Goal: Task Accomplishment & Management: Complete application form

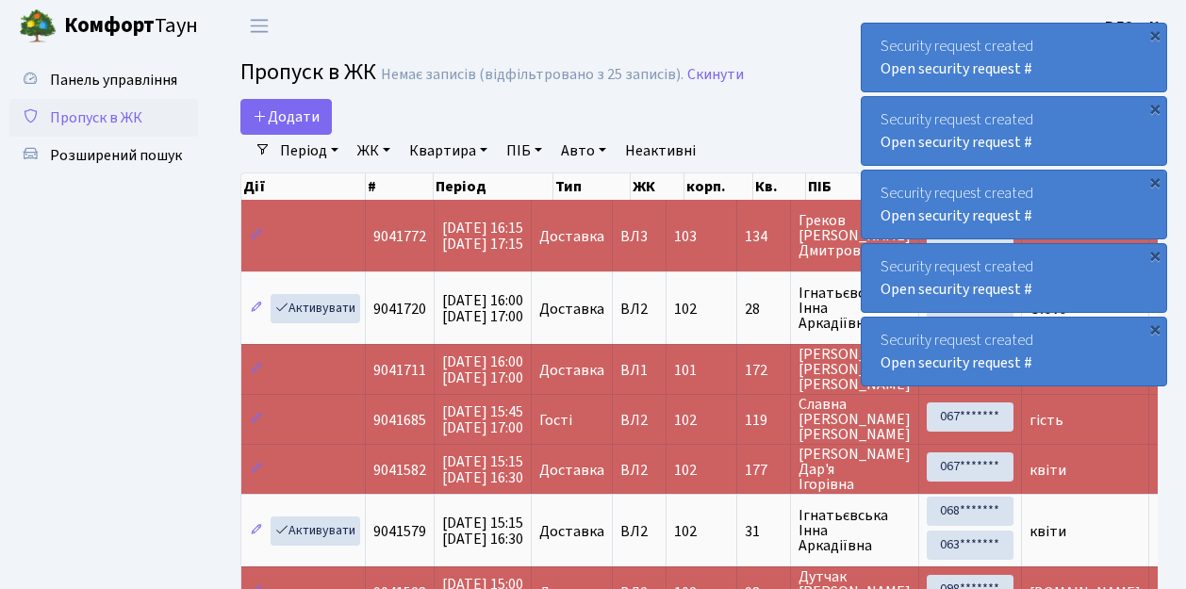
select select "25"
click at [102, 114] on span "Пропуск в ЖК" at bounding box center [96, 118] width 92 height 21
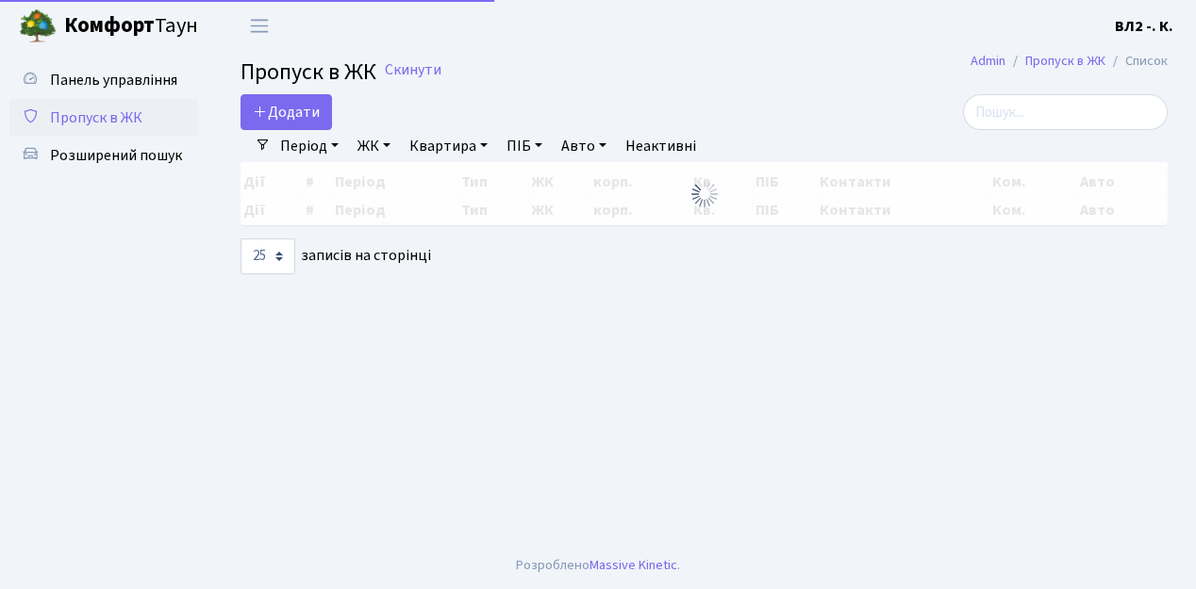
select select "25"
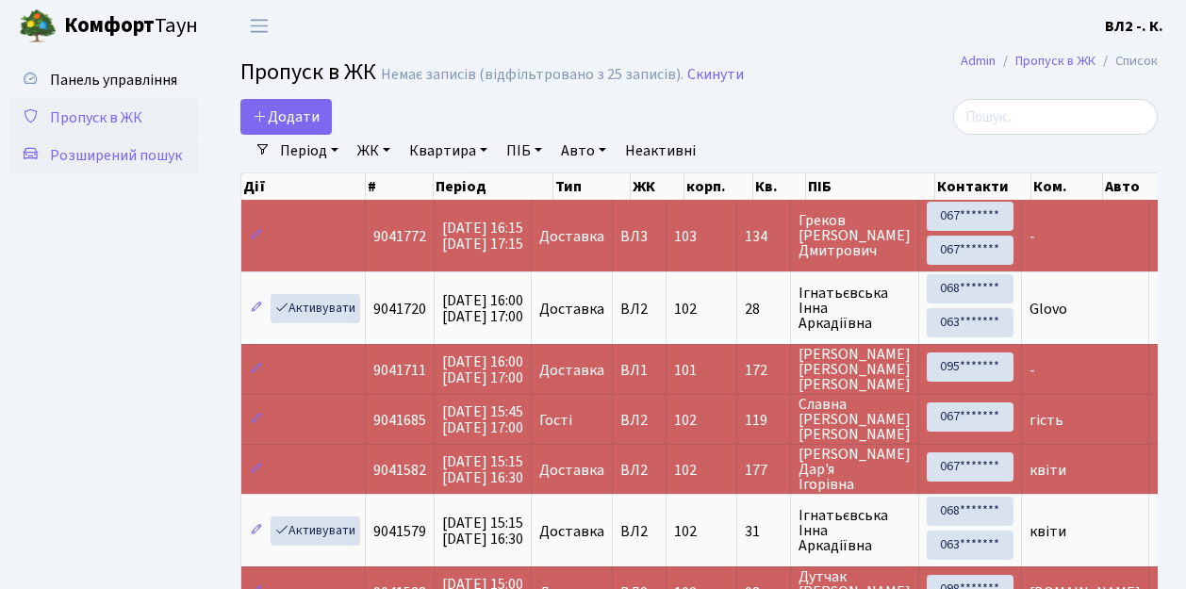
click at [145, 160] on span "Розширений пошук" at bounding box center [116, 155] width 132 height 21
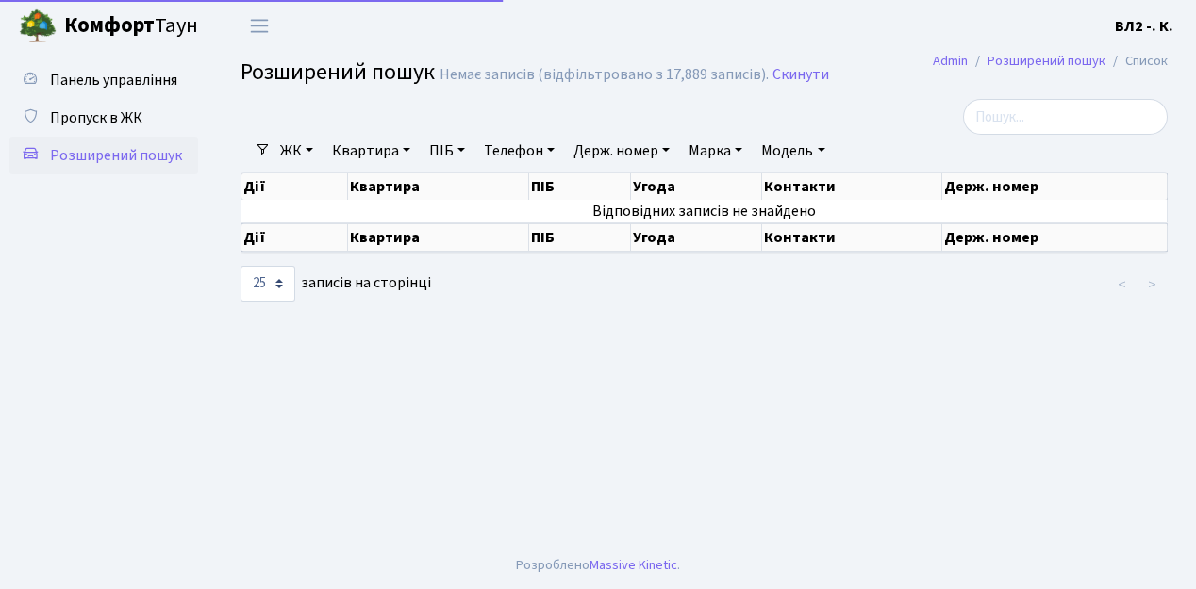
select select "25"
click at [370, 150] on link "Квартира" at bounding box center [370, 151] width 93 height 32
type input "179"
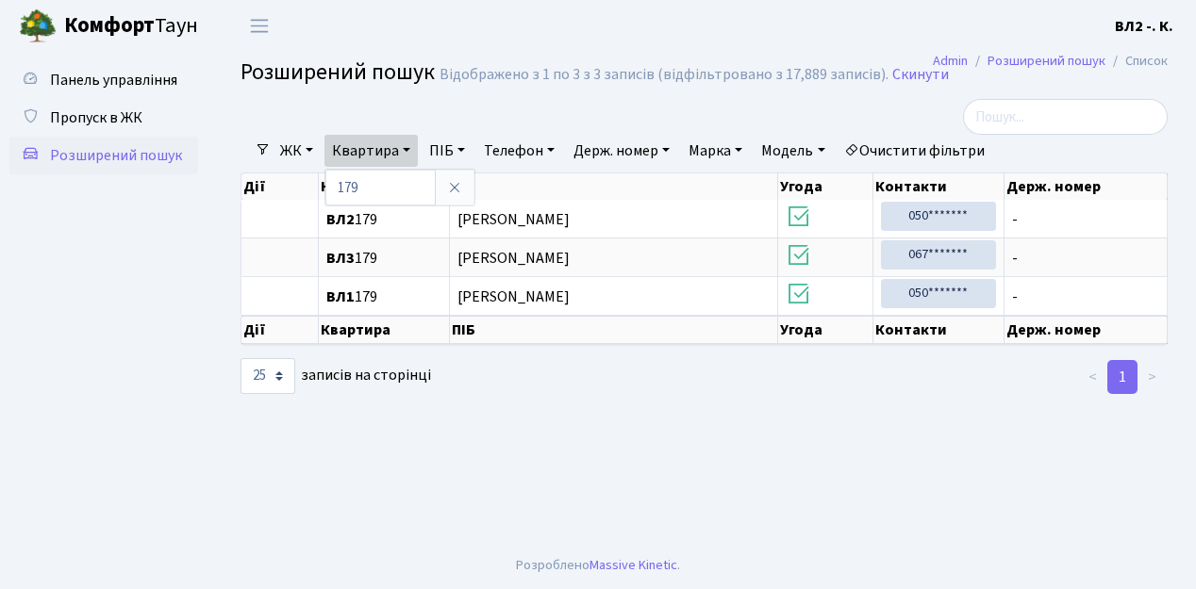
click at [142, 243] on ul "Панель управління Пропуск в ЖК Розширений пошук" at bounding box center [103, 297] width 189 height 472
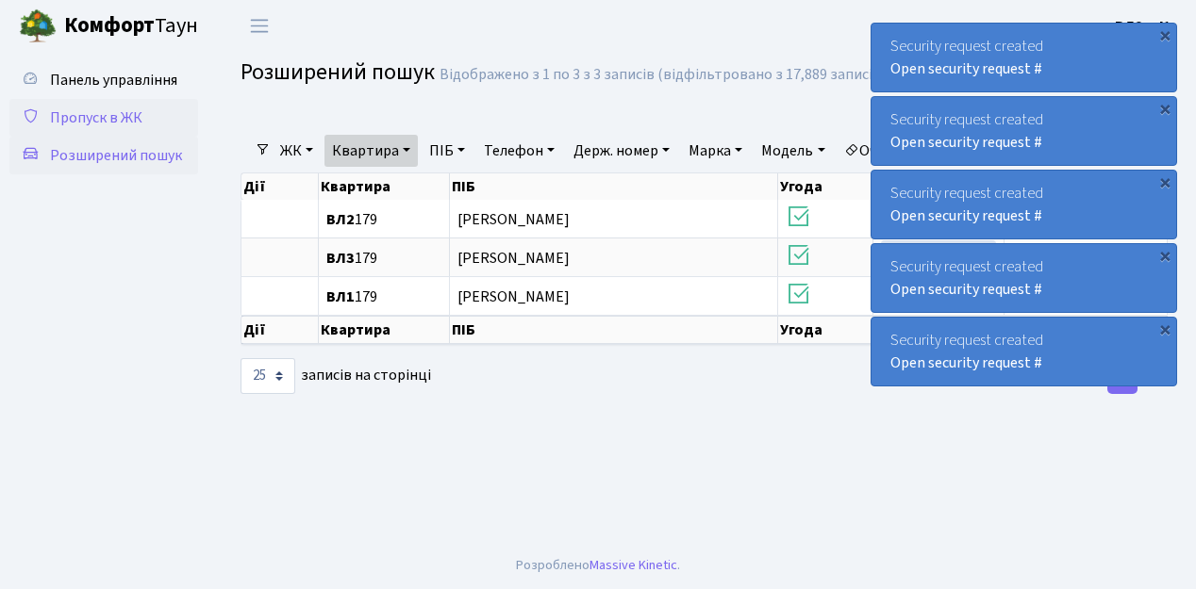
click at [109, 117] on span "Пропуск в ЖК" at bounding box center [96, 118] width 92 height 21
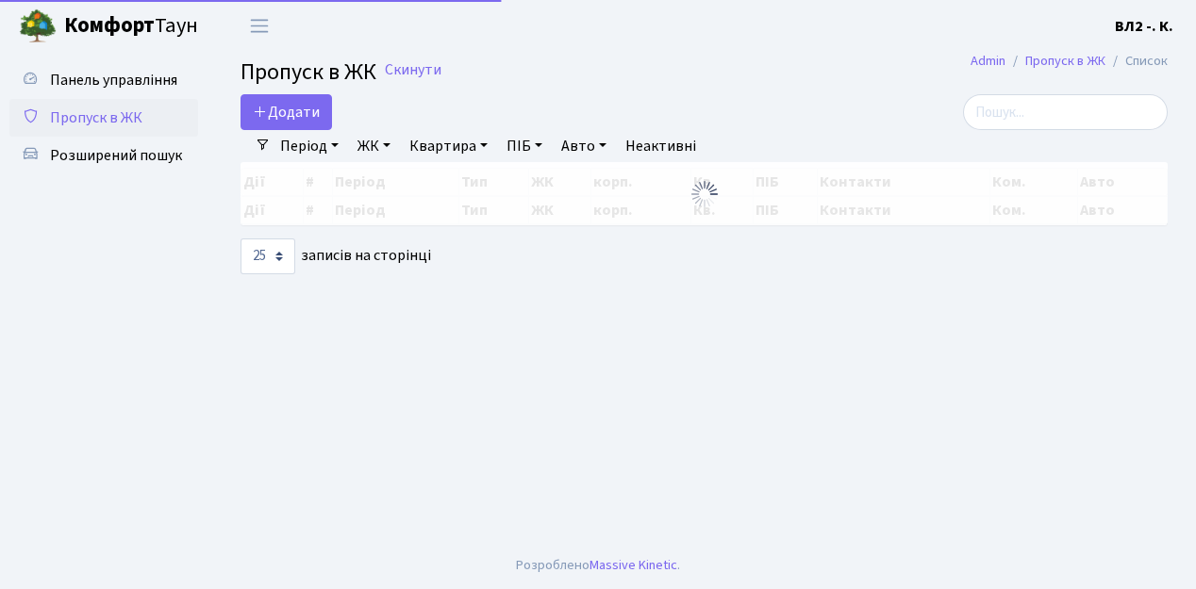
select select "25"
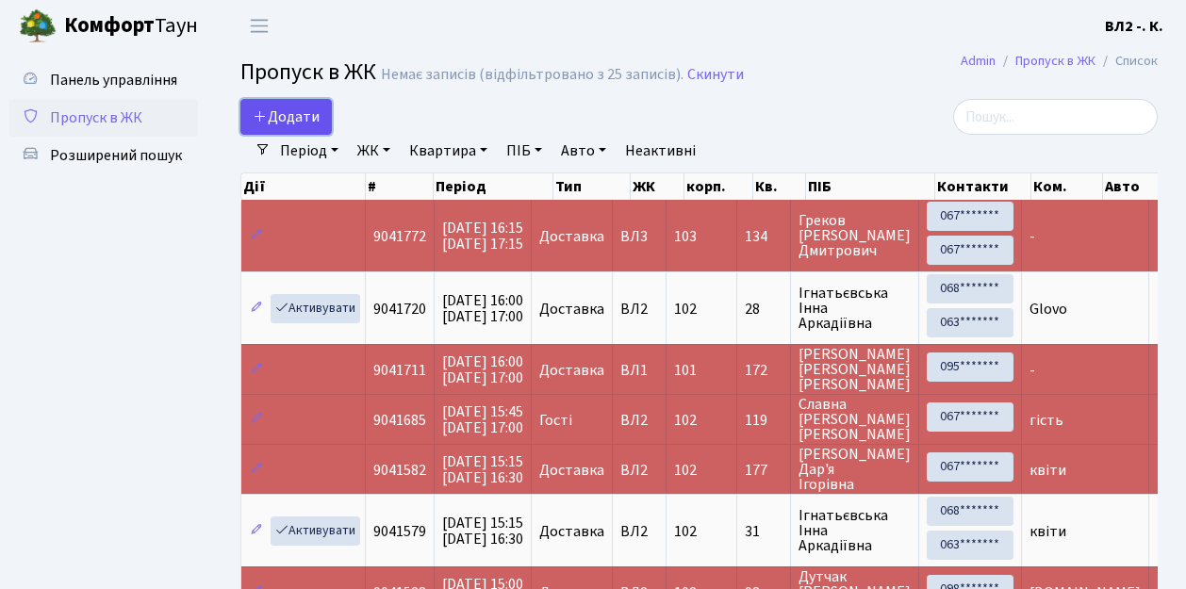
click at [285, 114] on span "Додати" at bounding box center [286, 117] width 67 height 21
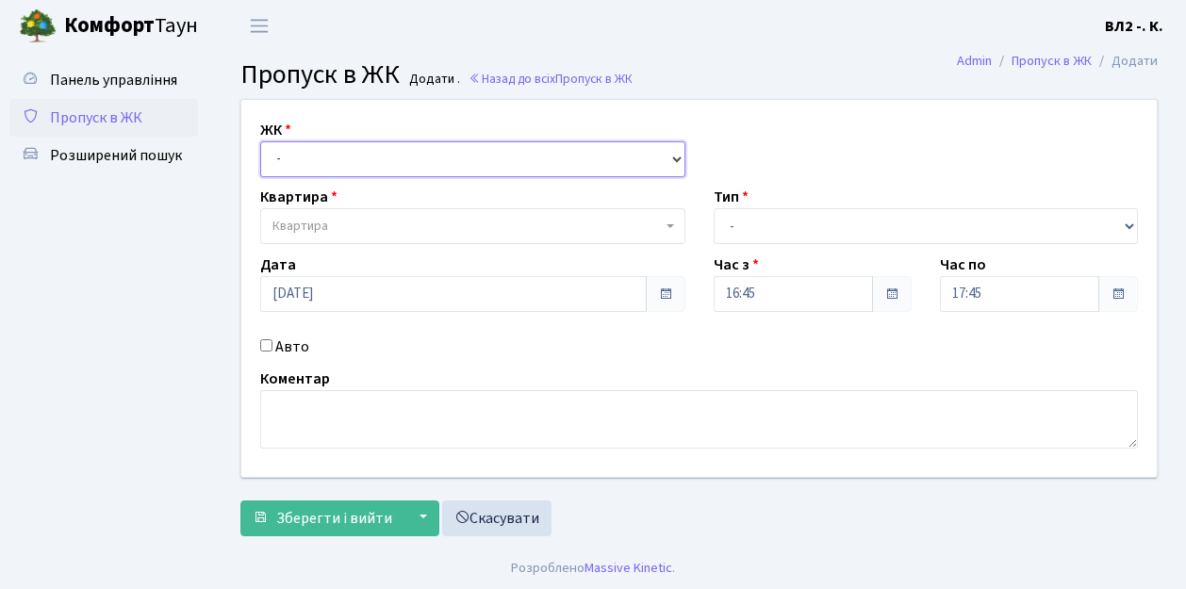
click at [311, 155] on select "- ВЛ1, Ужгородський пров., 4/1 ВЛ2, Голосіївський просп., 76 ВЛ3, пр.Голосіївсь…" at bounding box center [472, 159] width 425 height 36
select select "317"
click at [260, 141] on select "- ВЛ1, Ужгородський пров., 4/1 ВЛ2, Голосіївський просп., 76 ВЛ3, пр.Голосіївсь…" at bounding box center [472, 159] width 425 height 36
select select
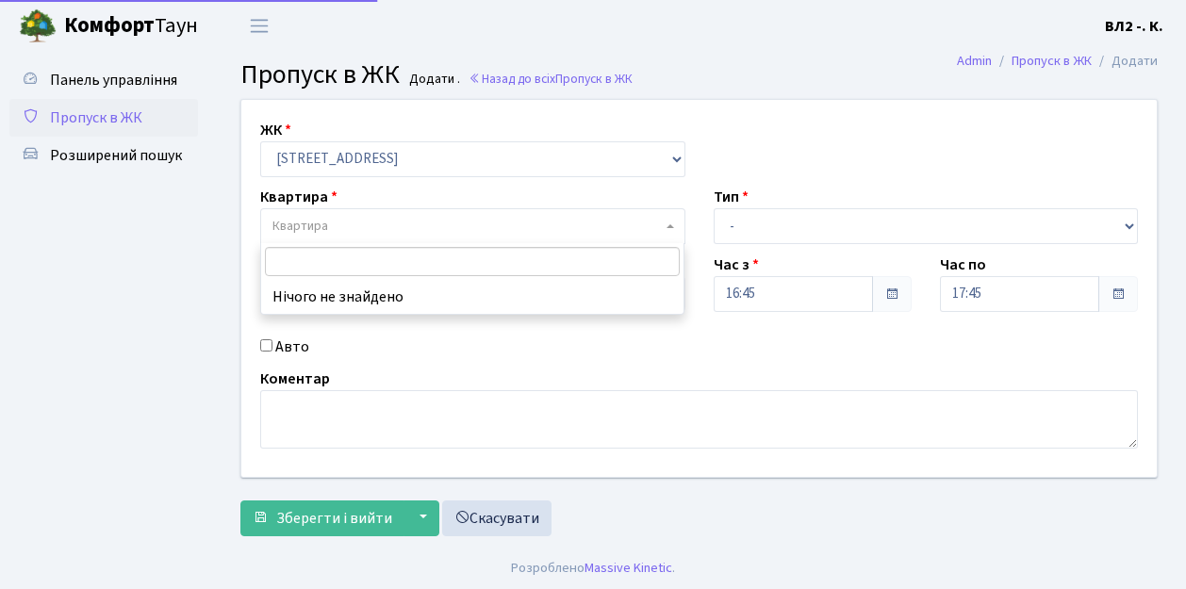
click at [323, 227] on span "Квартира" at bounding box center [301, 226] width 56 height 19
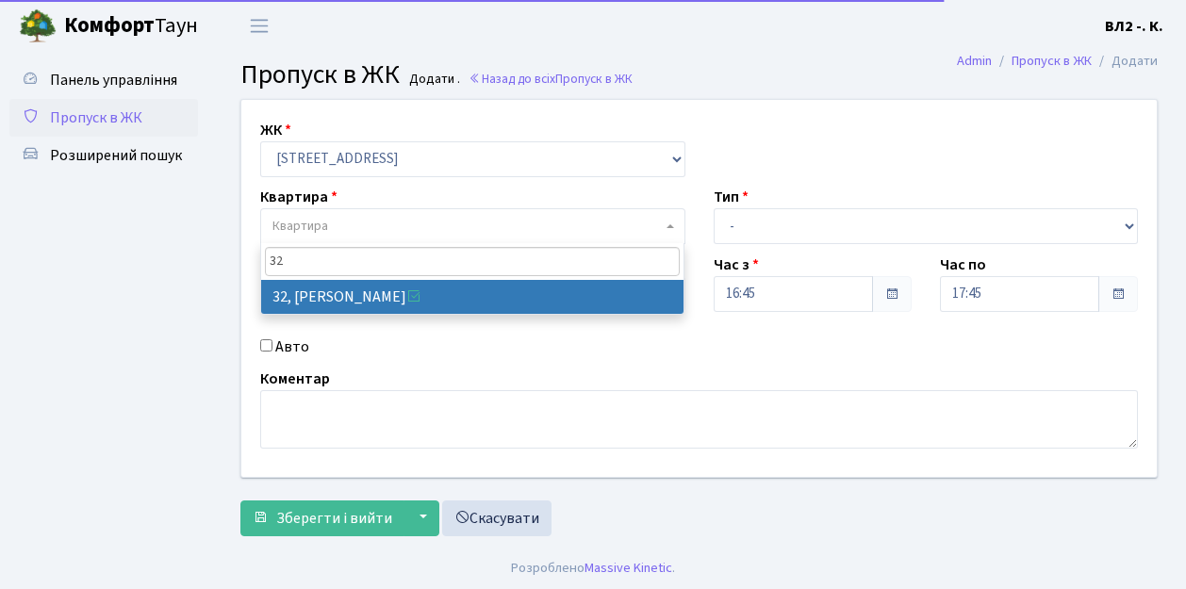
type input "32"
select select "38035"
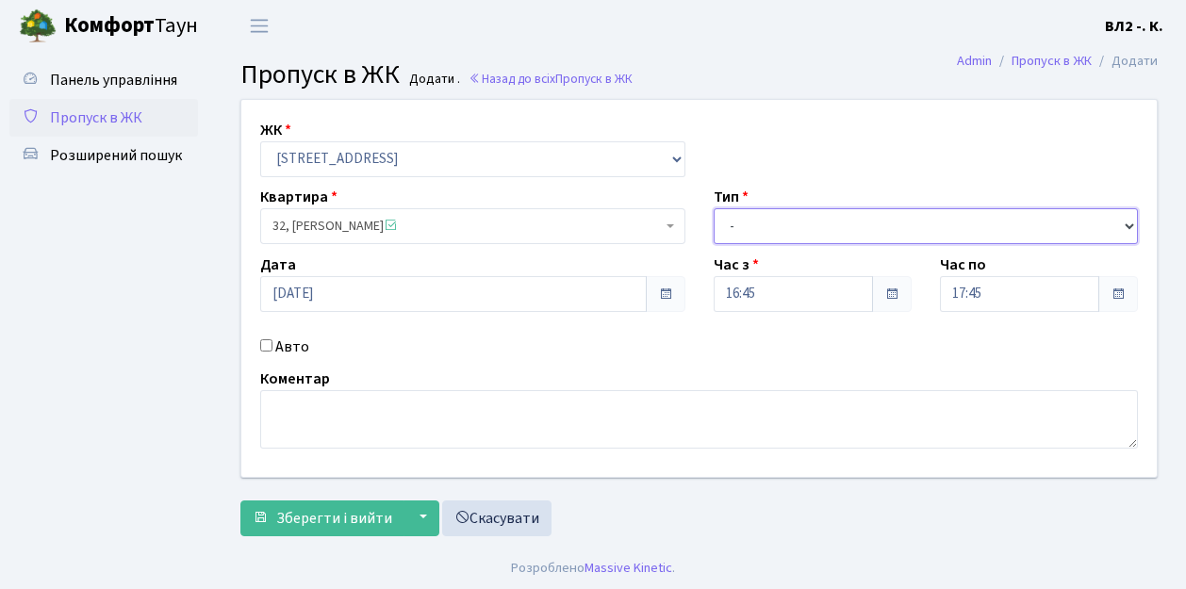
click at [779, 215] on select "- Доставка Таксі Гості Сервіс" at bounding box center [926, 226] width 425 height 36
select select "1"
click at [714, 208] on select "- Доставка Таксі Гості Сервіс" at bounding box center [926, 226] width 425 height 36
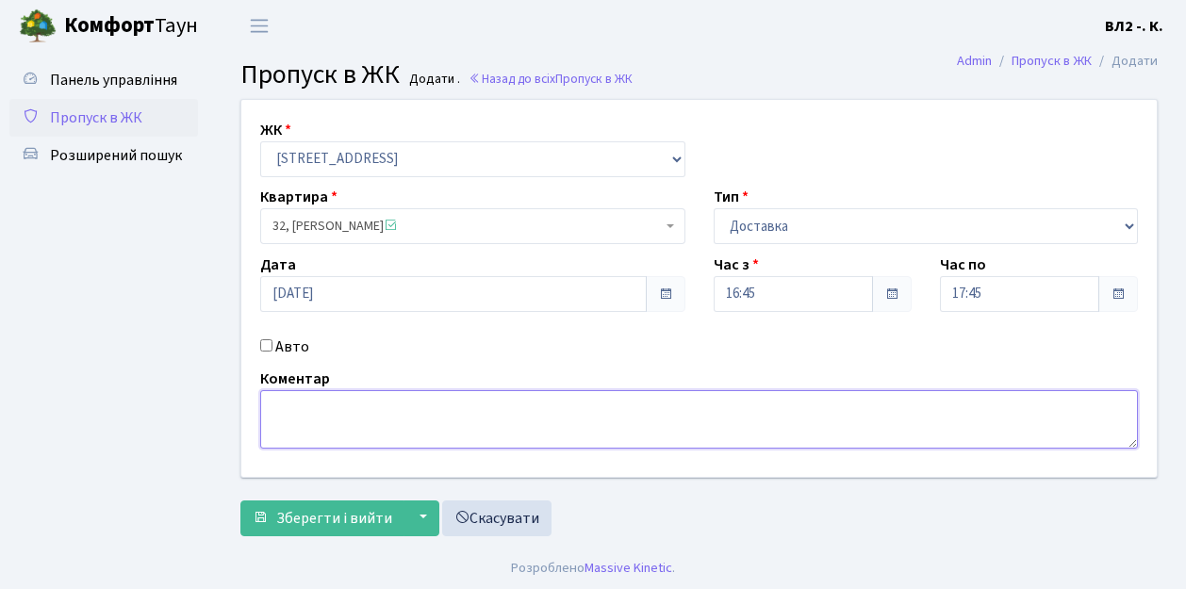
click at [317, 421] on textarea at bounding box center [699, 419] width 878 height 58
type textarea "Glovo"
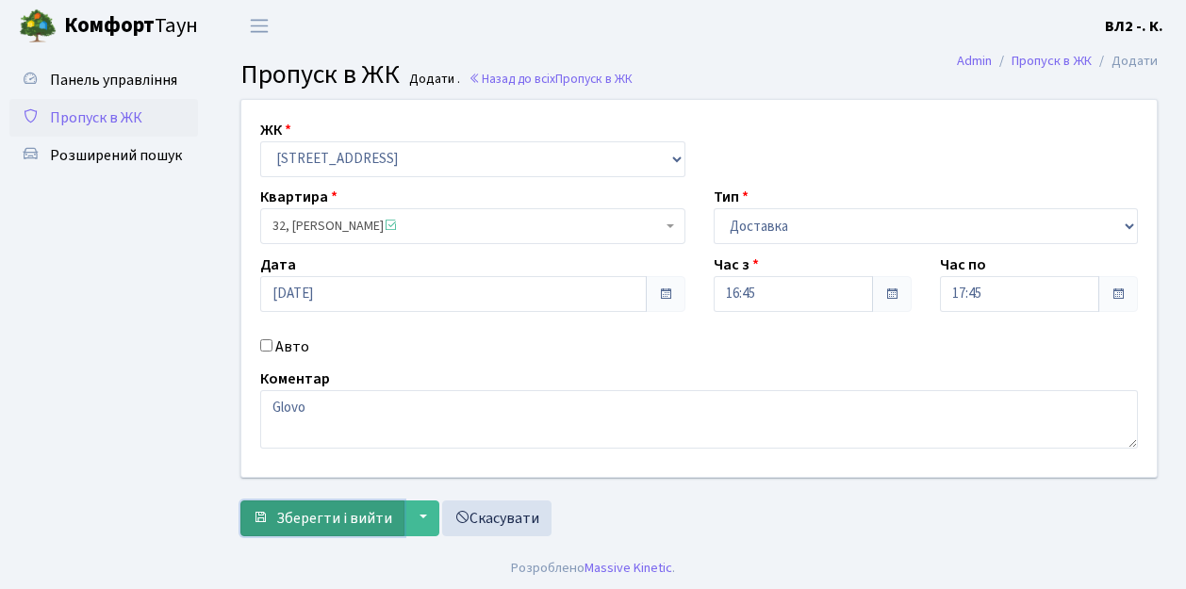
click at [317, 521] on span "Зберегти і вийти" at bounding box center [334, 518] width 116 height 21
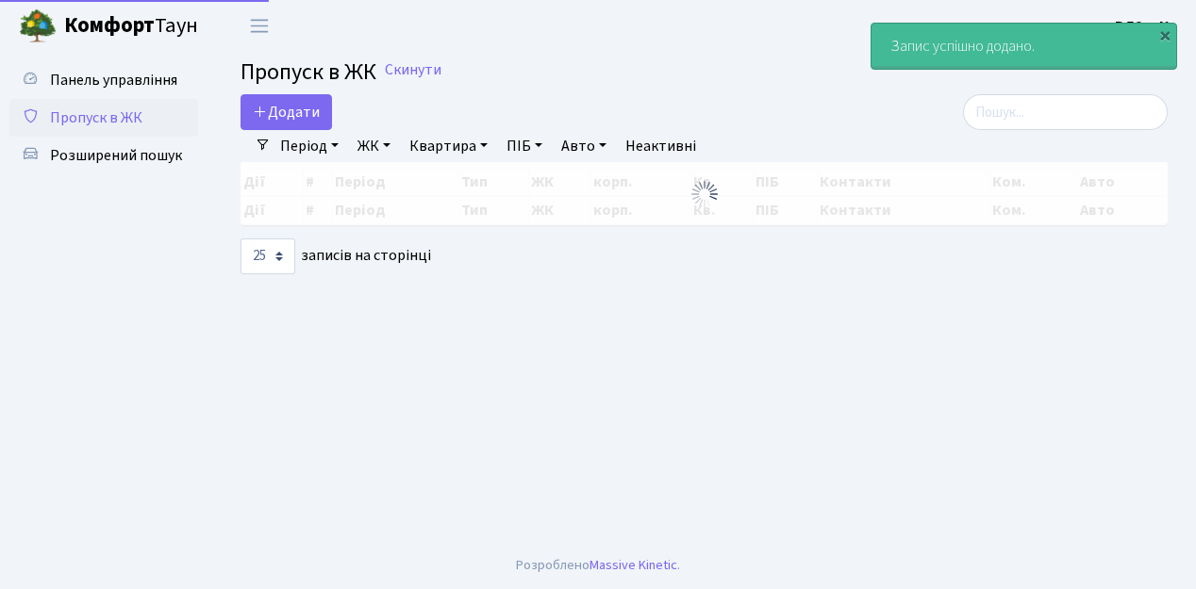
select select "25"
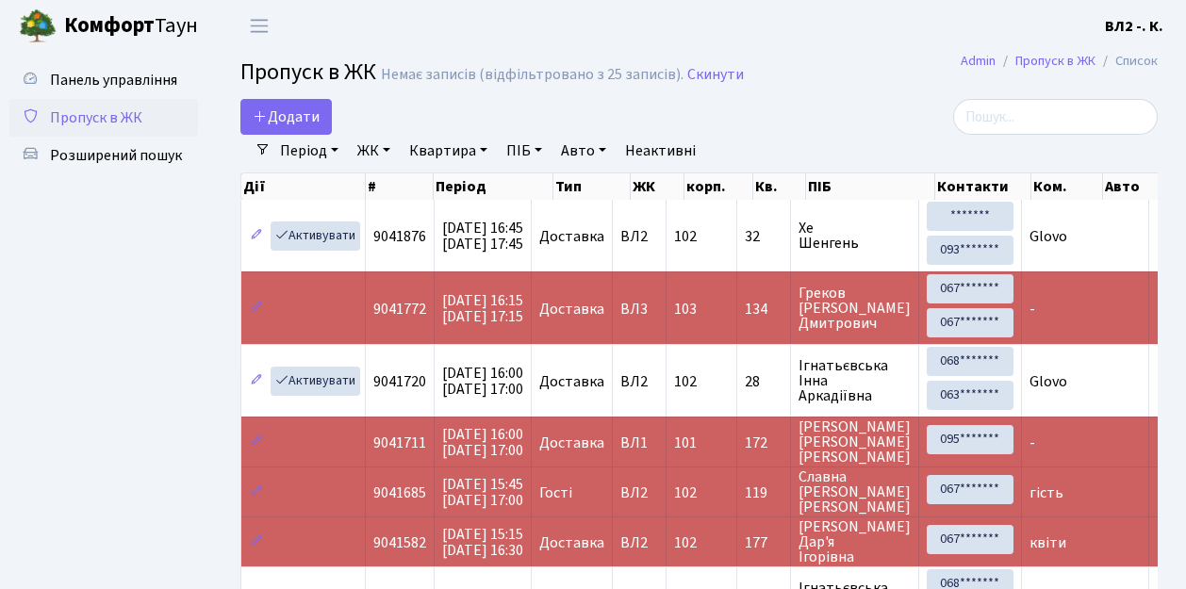
click at [800, 89] on h2 "Пропуск в ЖК Немає записів (відфільтровано з 25 записів). Скинути" at bounding box center [699, 75] width 918 height 32
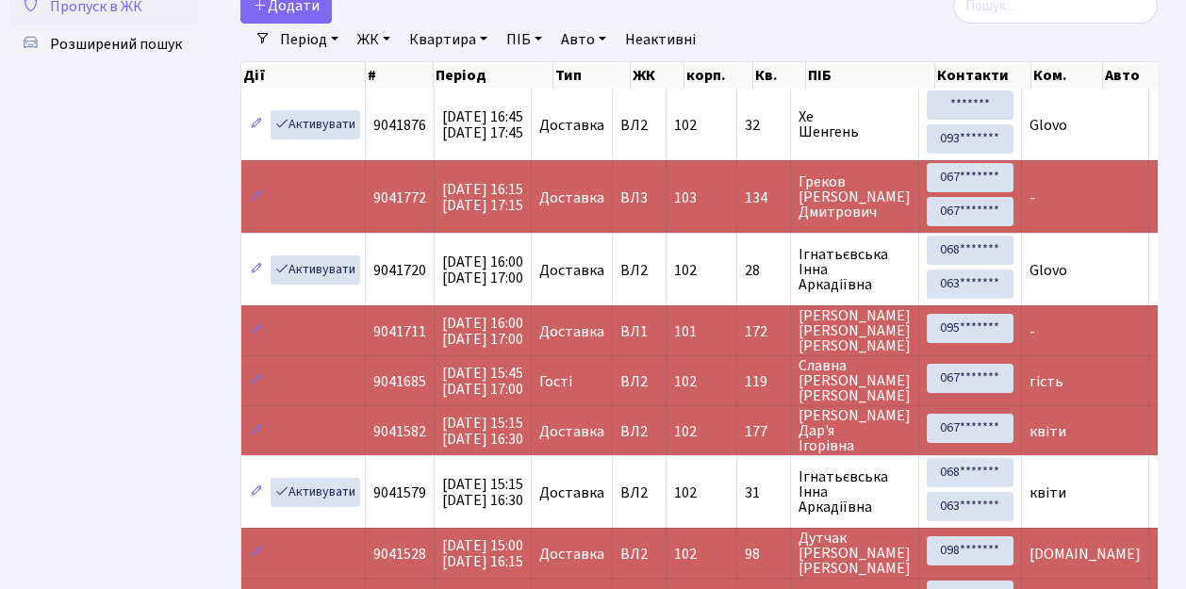
scroll to position [125, 0]
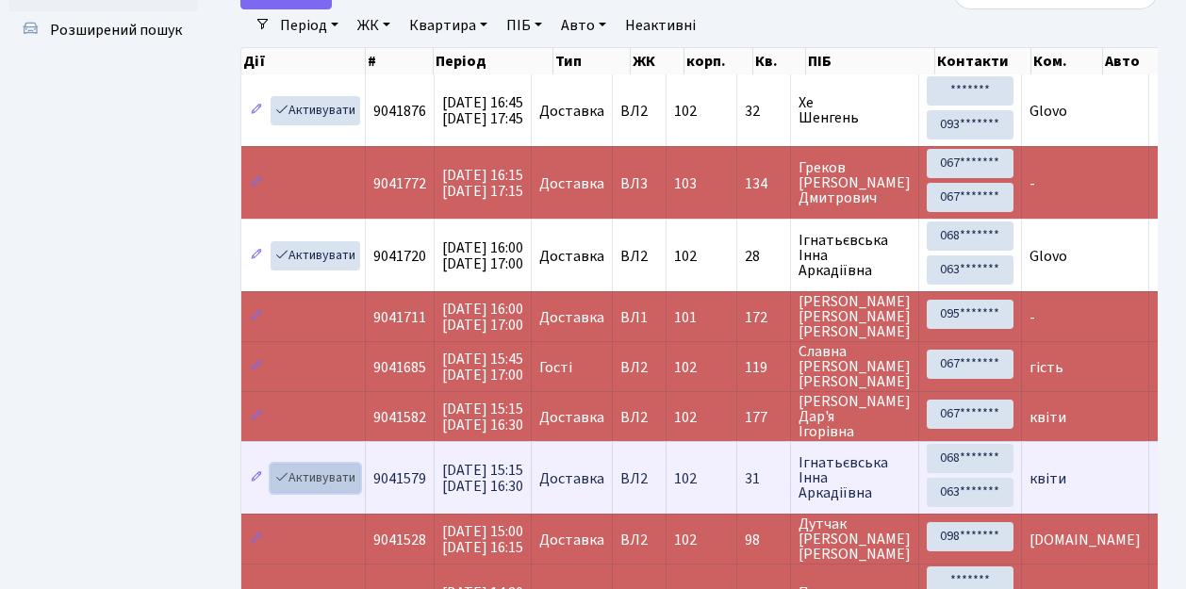
click at [321, 477] on link "Активувати" at bounding box center [316, 478] width 90 height 29
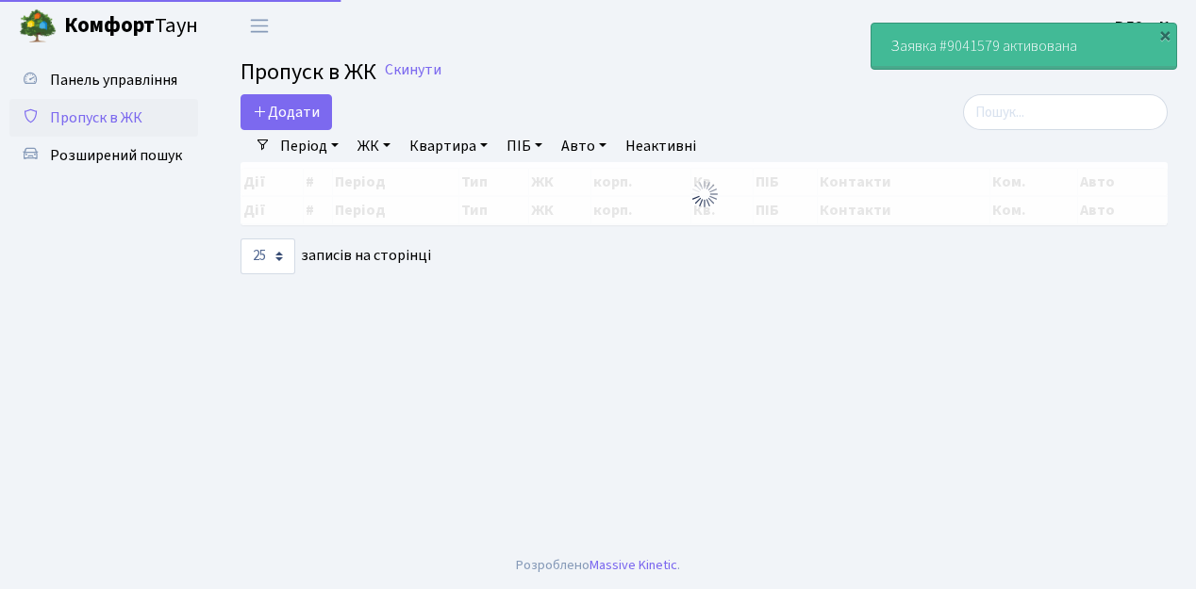
select select "25"
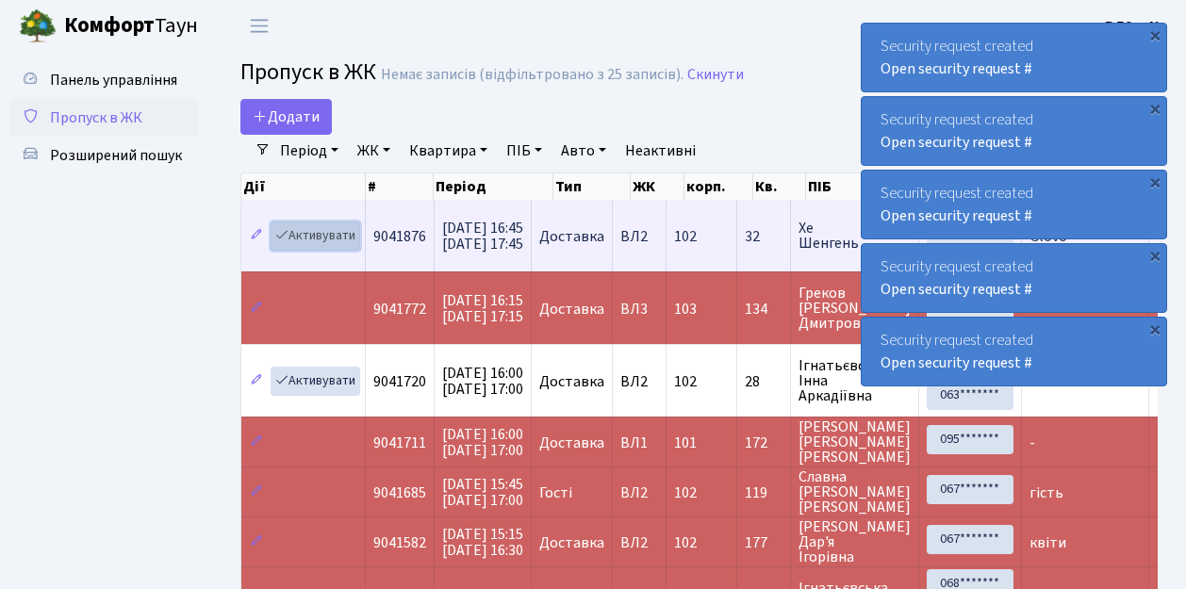
click at [298, 232] on link "Активувати" at bounding box center [316, 236] width 90 height 29
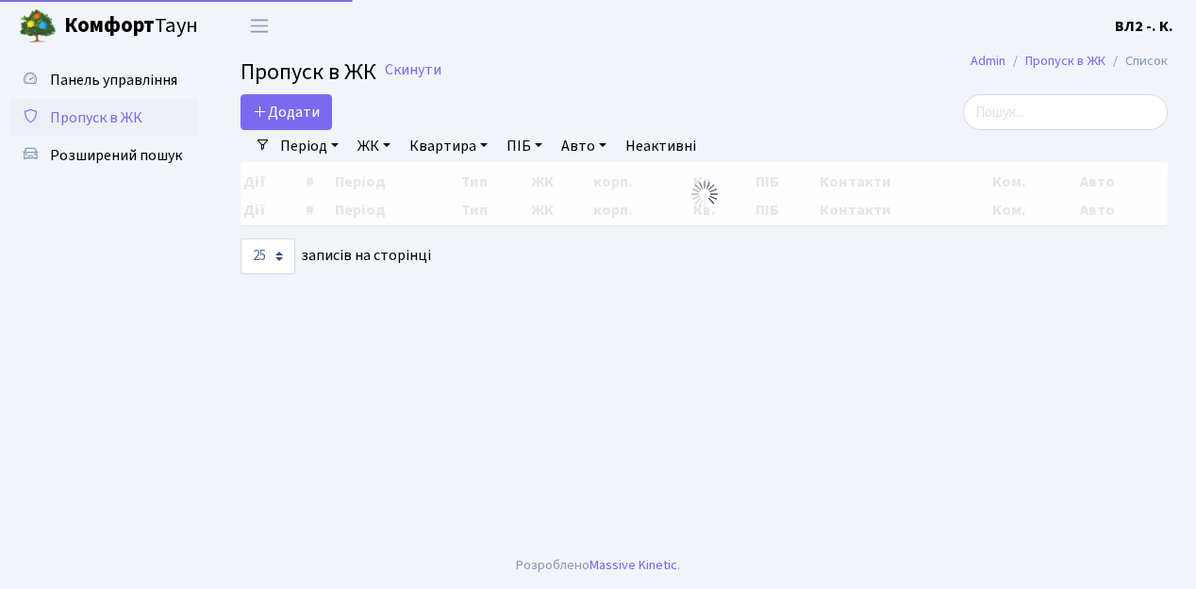
select select "25"
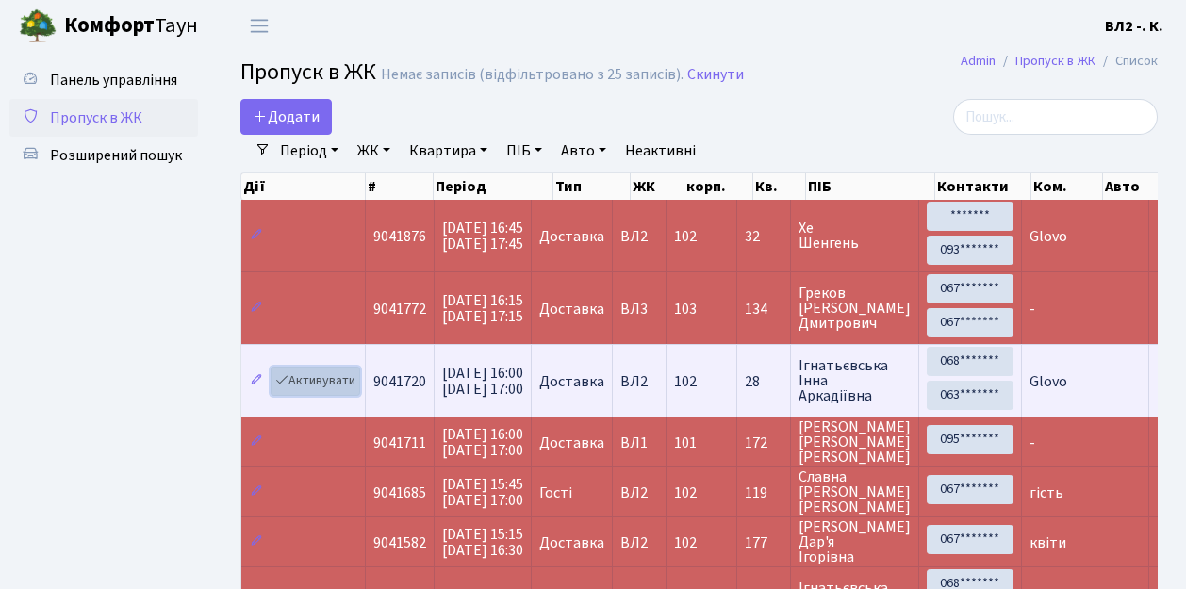
click at [341, 371] on link "Активувати" at bounding box center [316, 381] width 90 height 29
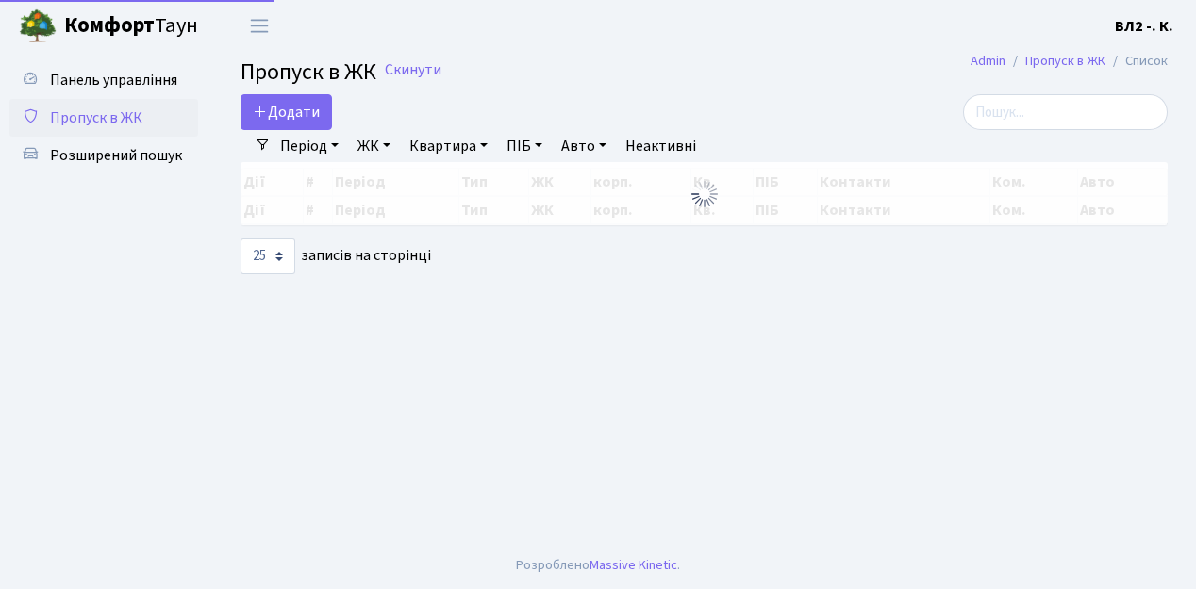
select select "25"
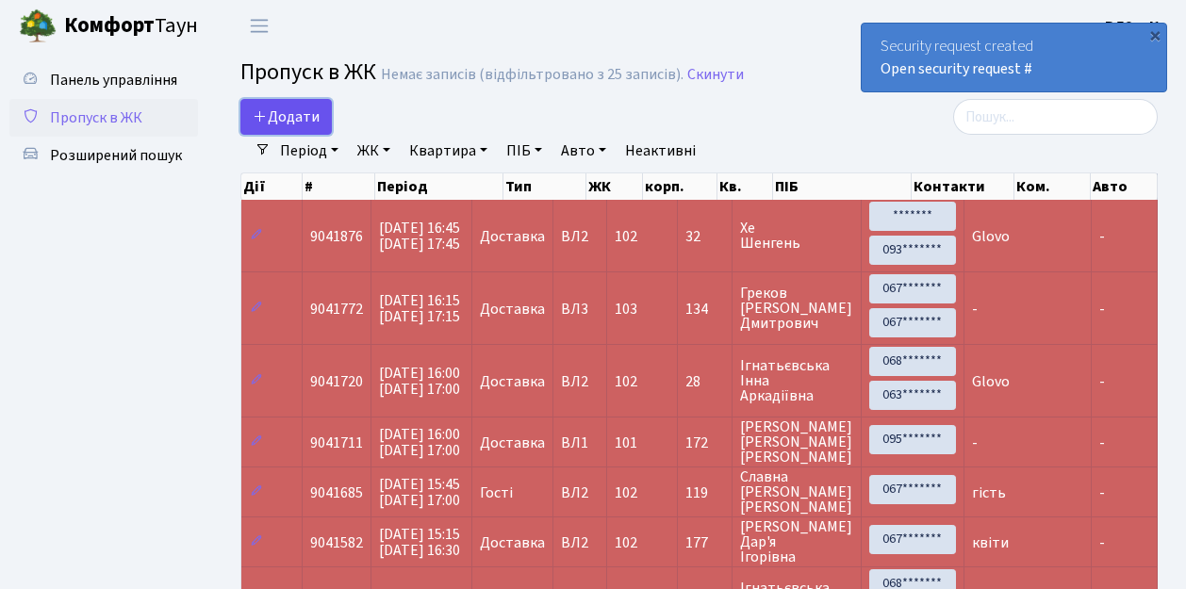
click at [307, 111] on span "Додати" at bounding box center [286, 117] width 67 height 21
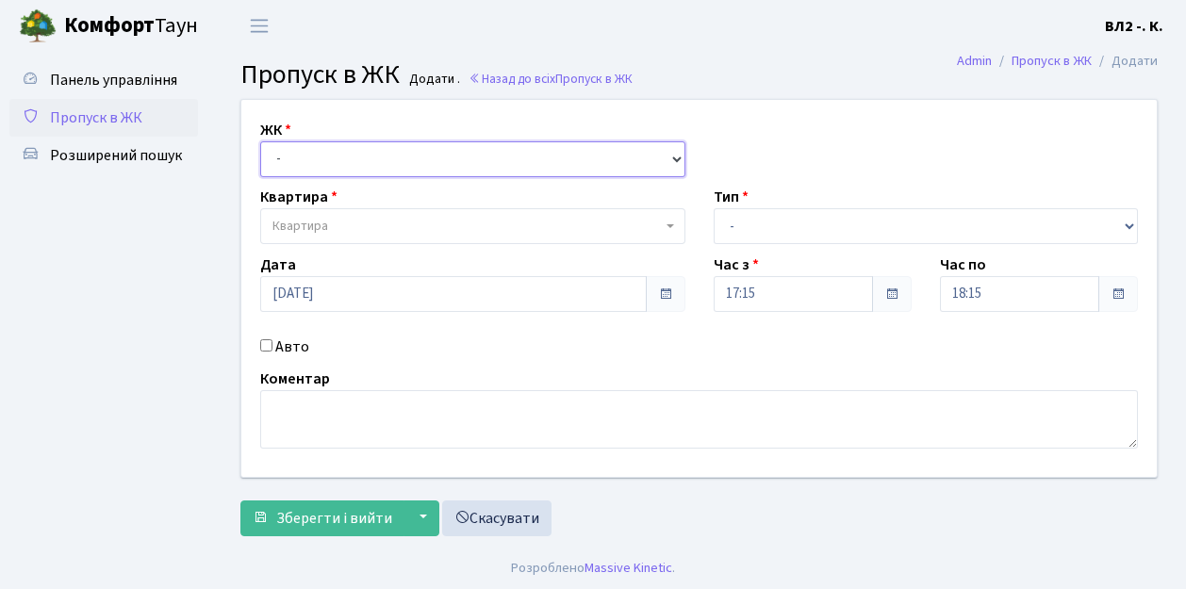
click at [358, 165] on select "- [STREET_ADDRESS][PERSON_NAME]" at bounding box center [472, 159] width 425 height 36
select select "317"
click at [260, 141] on select "- ВЛ1, Ужгородський пров., 4/1 ВЛ2, Голосіївський просп., 76 ВЛ3, пр.Голосіївсь…" at bounding box center [472, 159] width 425 height 36
select select
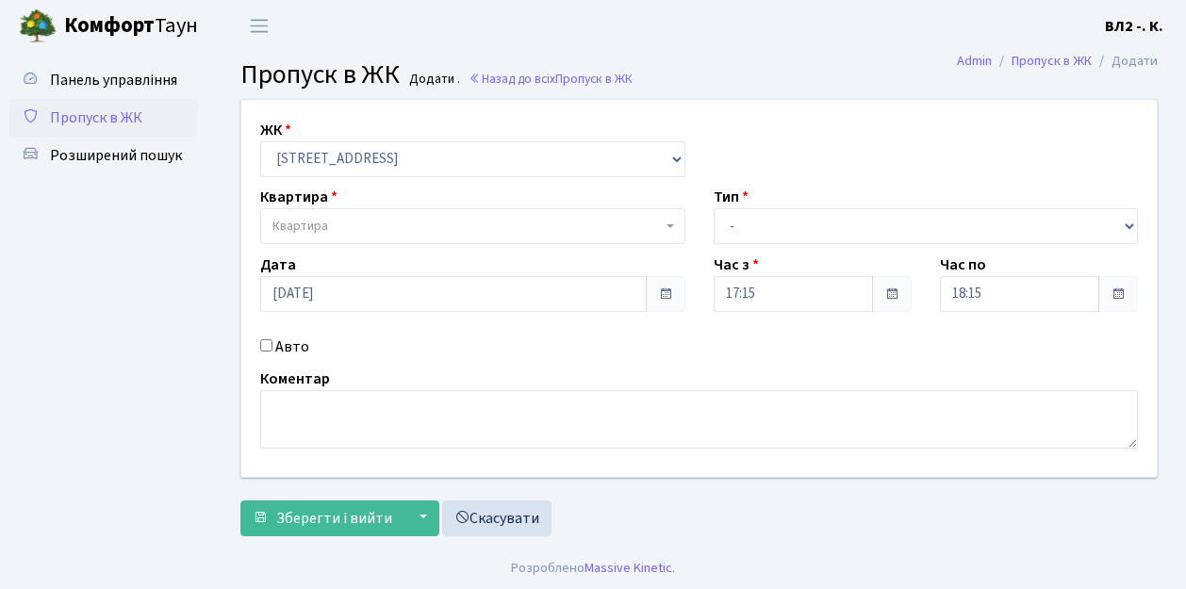
click at [356, 234] on span "Квартира" at bounding box center [467, 226] width 389 height 19
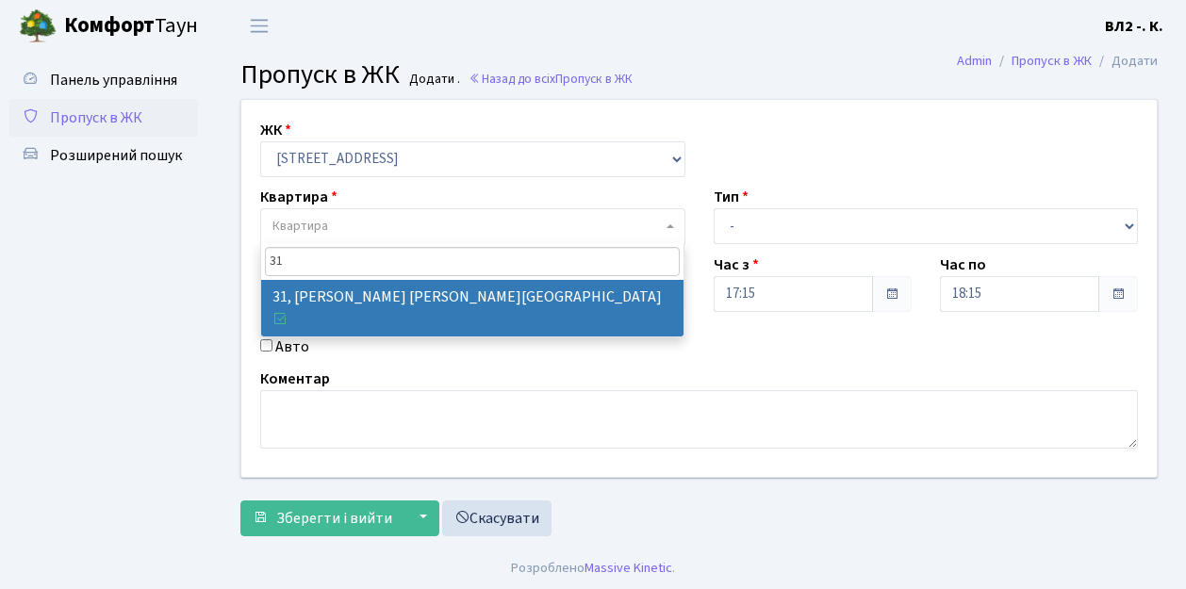
type input "31"
drag, startPoint x: 368, startPoint y: 293, endPoint x: 583, endPoint y: 272, distance: 216.1
select select "38032"
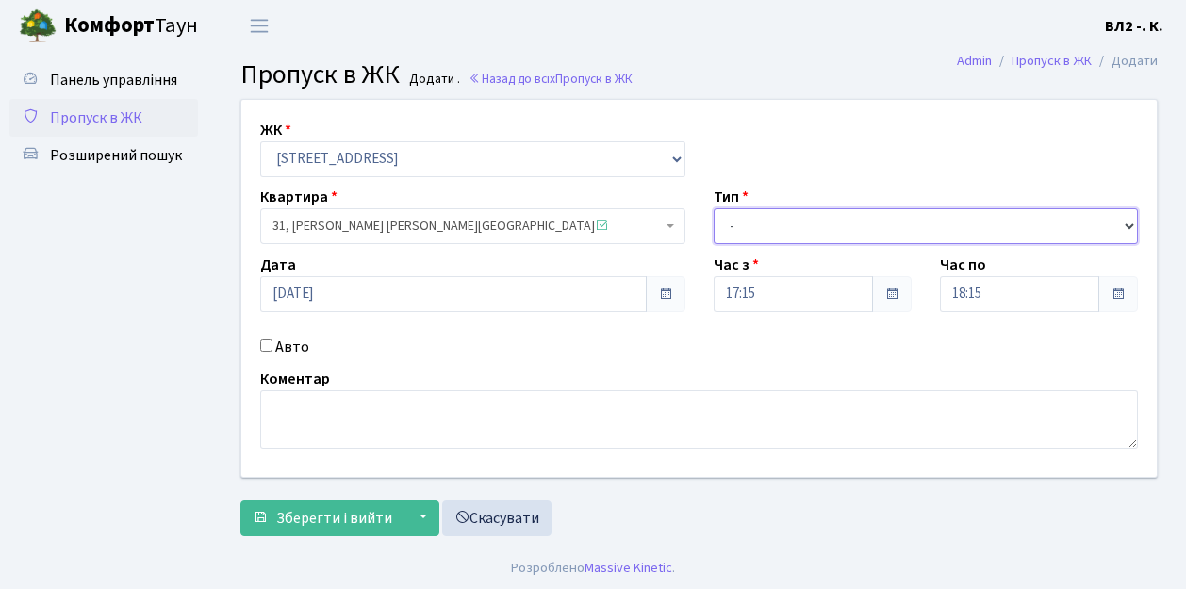
click at [824, 232] on select "- Доставка Таксі Гості Сервіс" at bounding box center [926, 226] width 425 height 36
select select "1"
click at [714, 208] on select "- Доставка Таксі Гості Сервіс" at bounding box center [926, 226] width 425 height 36
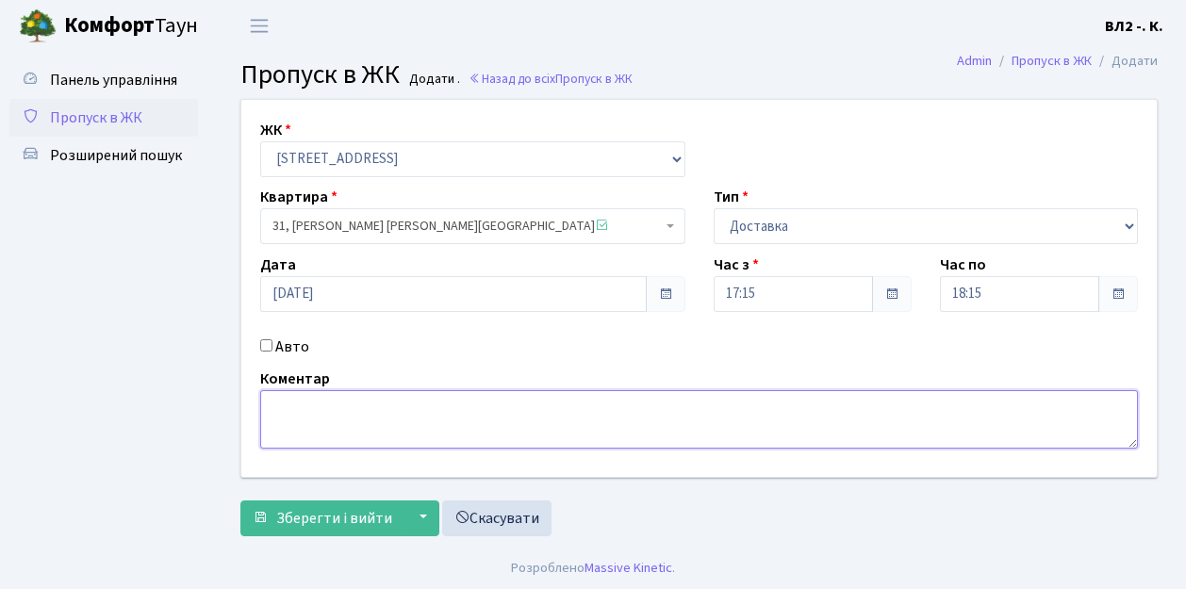
click at [342, 428] on textarea at bounding box center [699, 419] width 878 height 58
type textarea "Glovo"
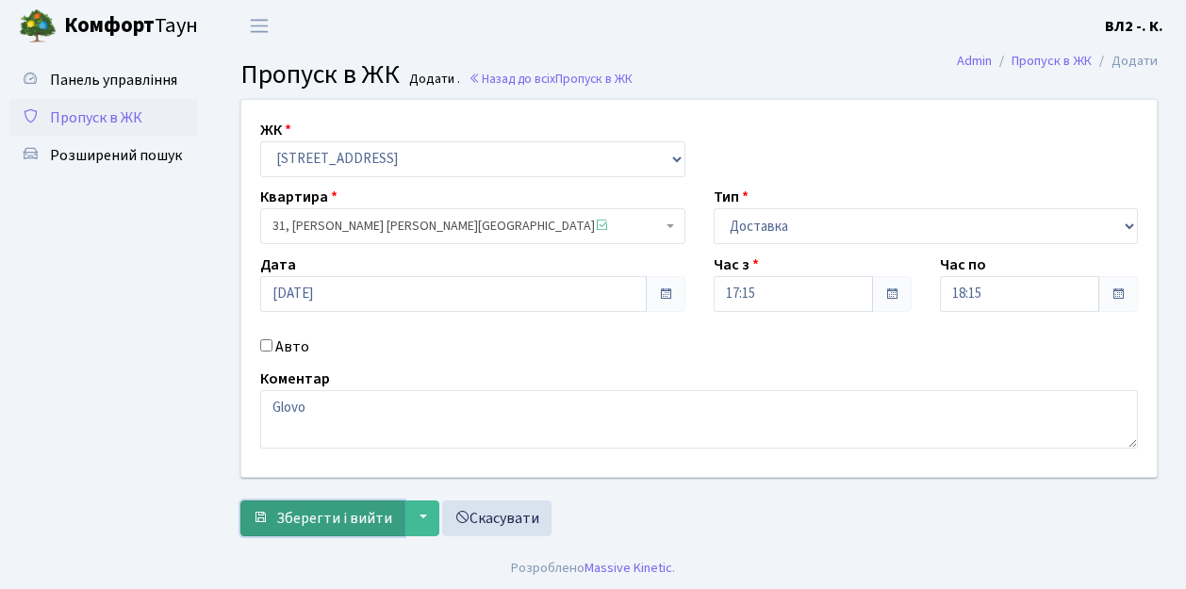
click at [332, 515] on span "Зберегти і вийти" at bounding box center [334, 518] width 116 height 21
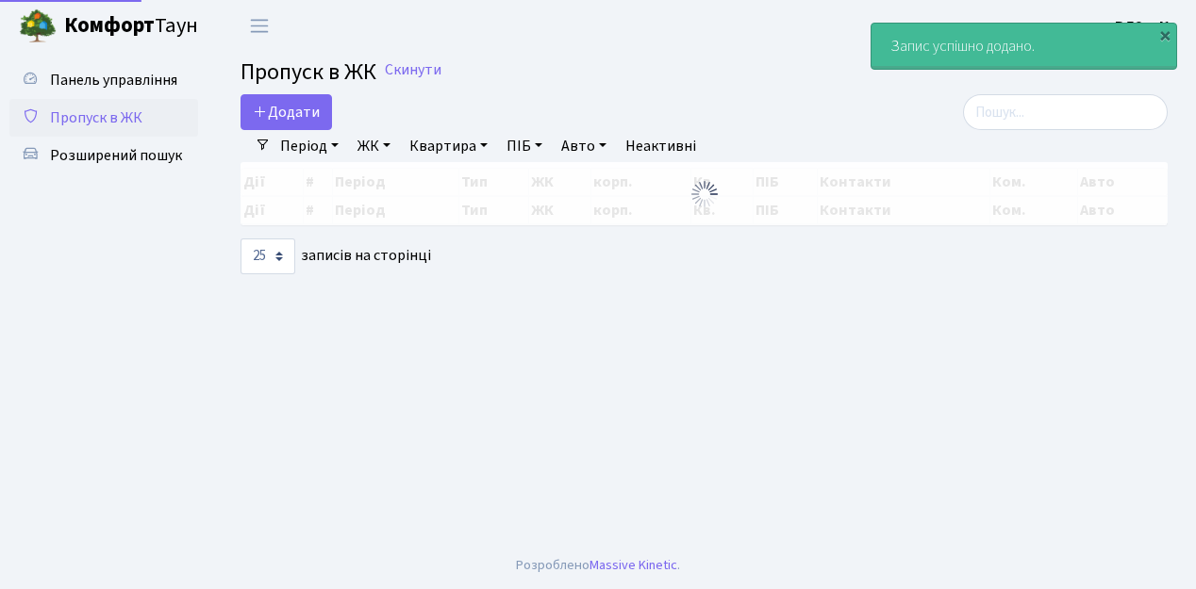
select select "25"
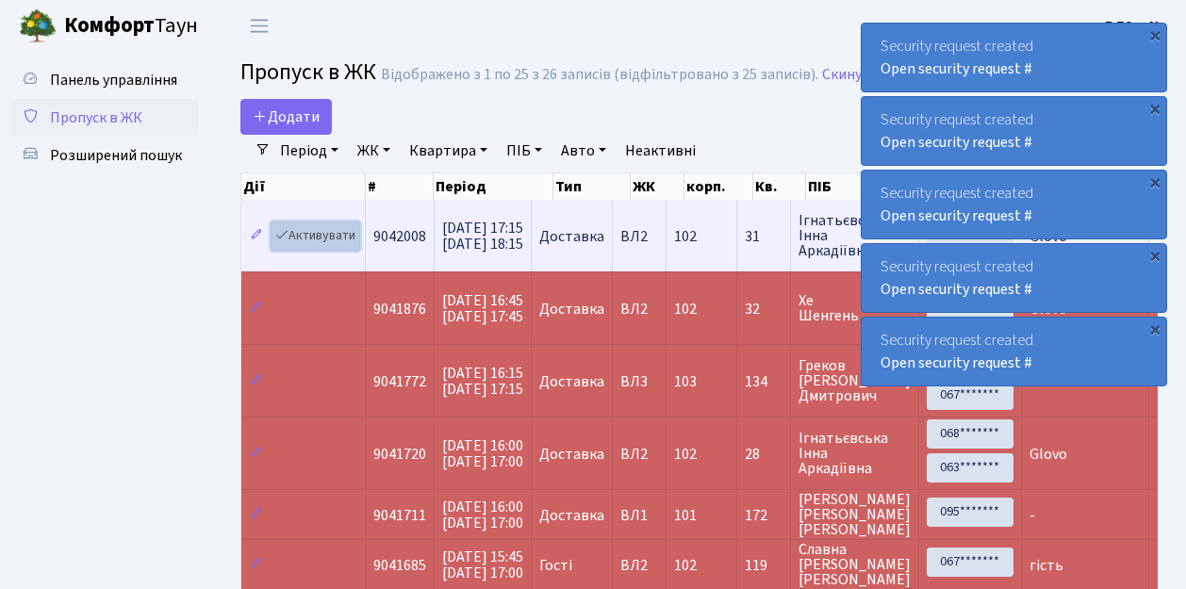
click at [323, 240] on link "Активувати" at bounding box center [316, 236] width 90 height 29
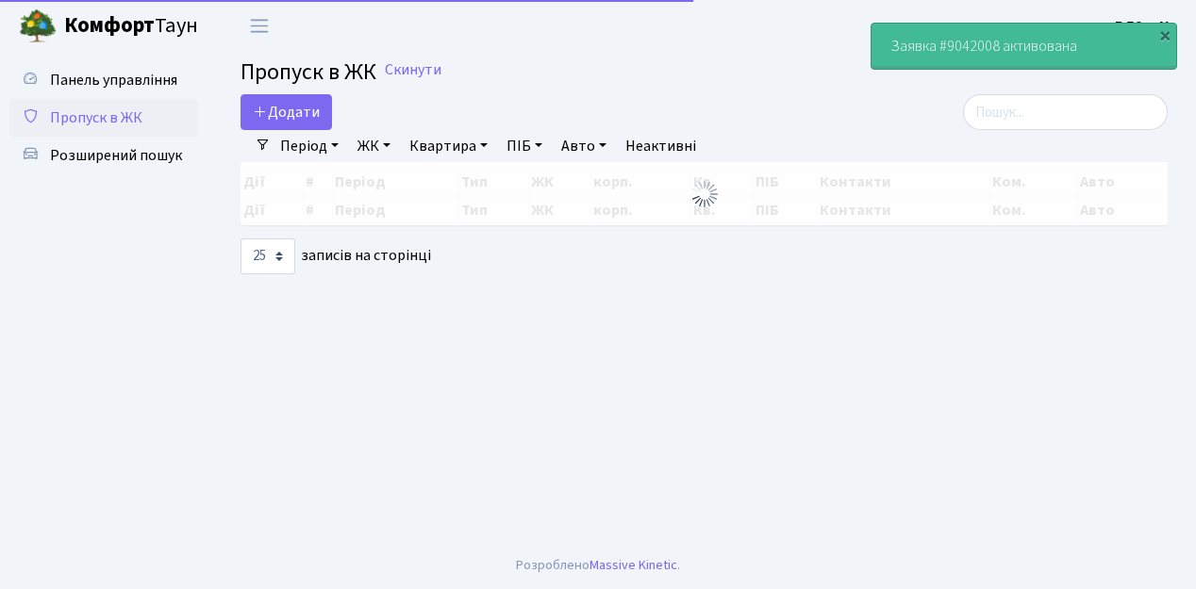
select select "25"
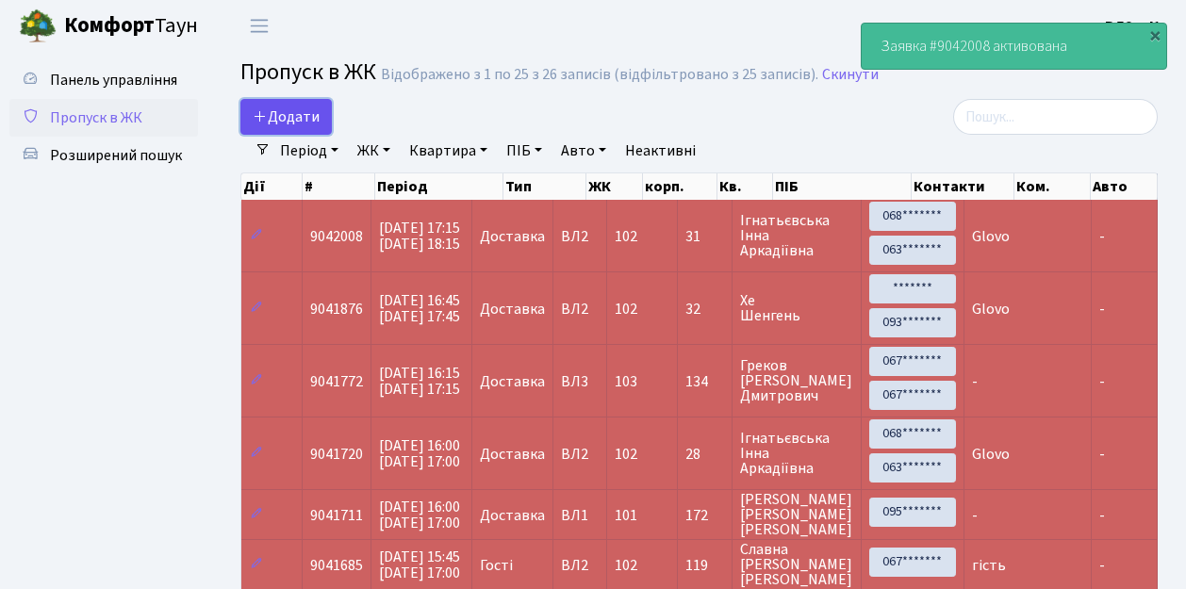
click at [304, 113] on span "Додати" at bounding box center [286, 117] width 67 height 21
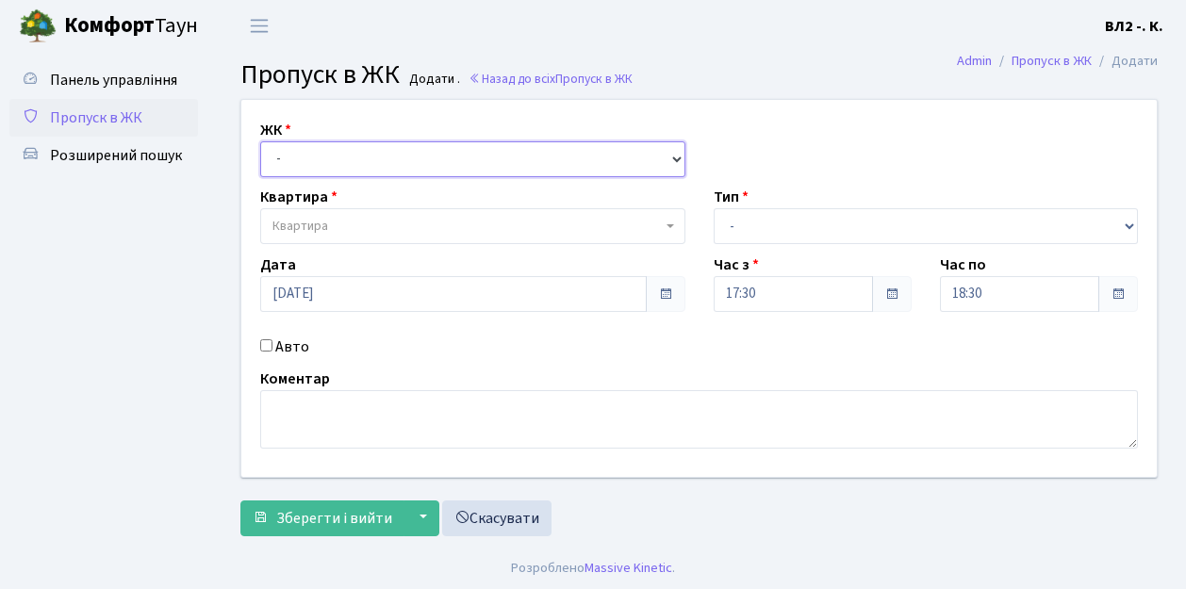
click at [300, 161] on select "- [STREET_ADDRESS][PERSON_NAME]" at bounding box center [472, 159] width 425 height 36
select select "317"
click at [260, 141] on select "- [STREET_ADDRESS][PERSON_NAME]" at bounding box center [472, 159] width 425 height 36
select select
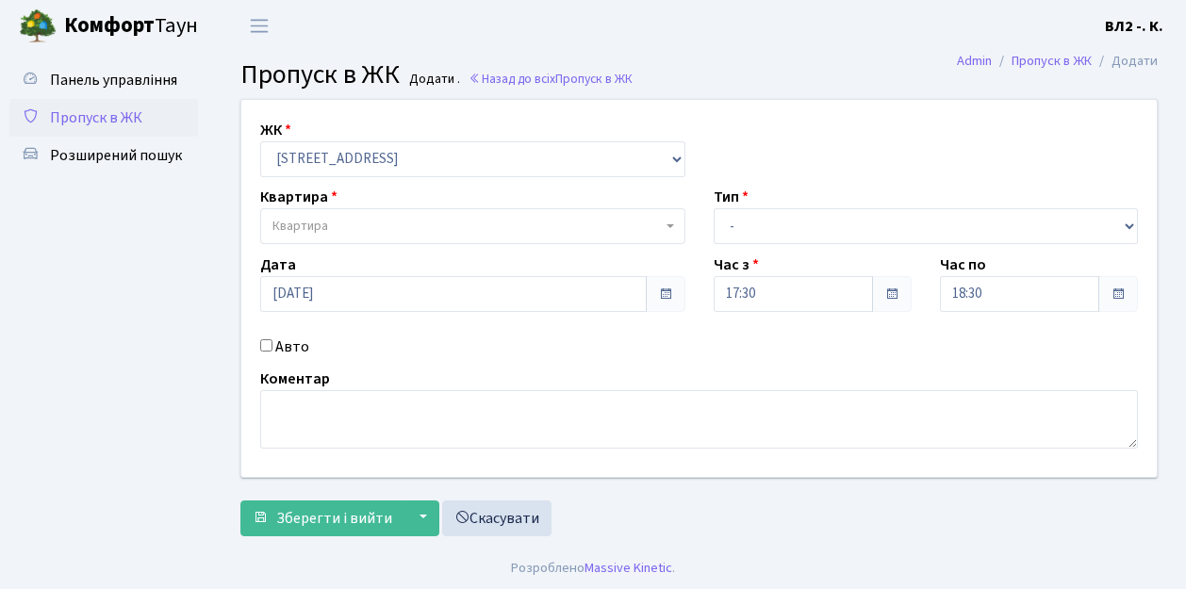
click at [306, 224] on span "Квартира" at bounding box center [301, 226] width 56 height 19
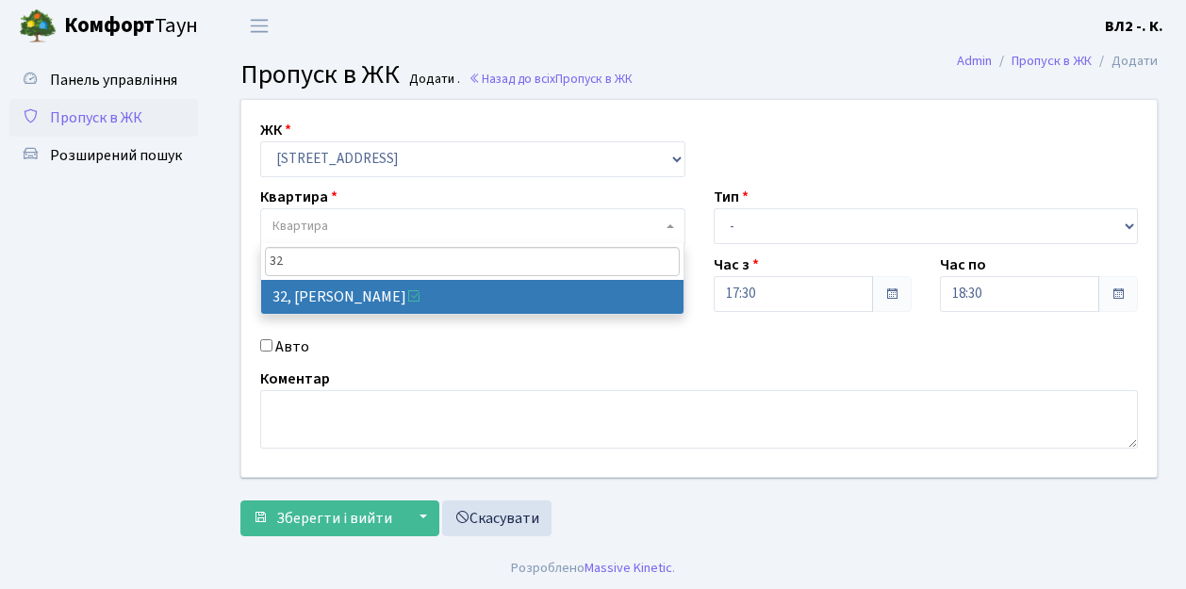
type input "32"
drag, startPoint x: 324, startPoint y: 292, endPoint x: 570, endPoint y: 296, distance: 245.2
select select "38035"
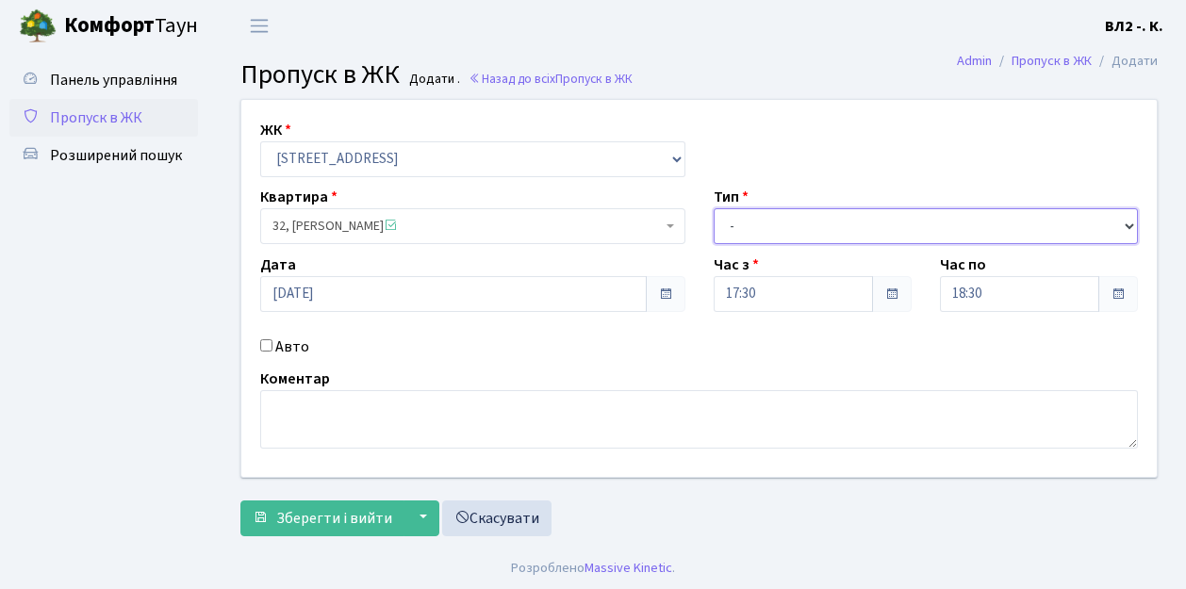
click at [743, 226] on select "- Доставка Таксі Гості Сервіс" at bounding box center [926, 226] width 425 height 36
select select "1"
click at [714, 208] on select "- Доставка Таксі Гості Сервіс" at bounding box center [926, 226] width 425 height 36
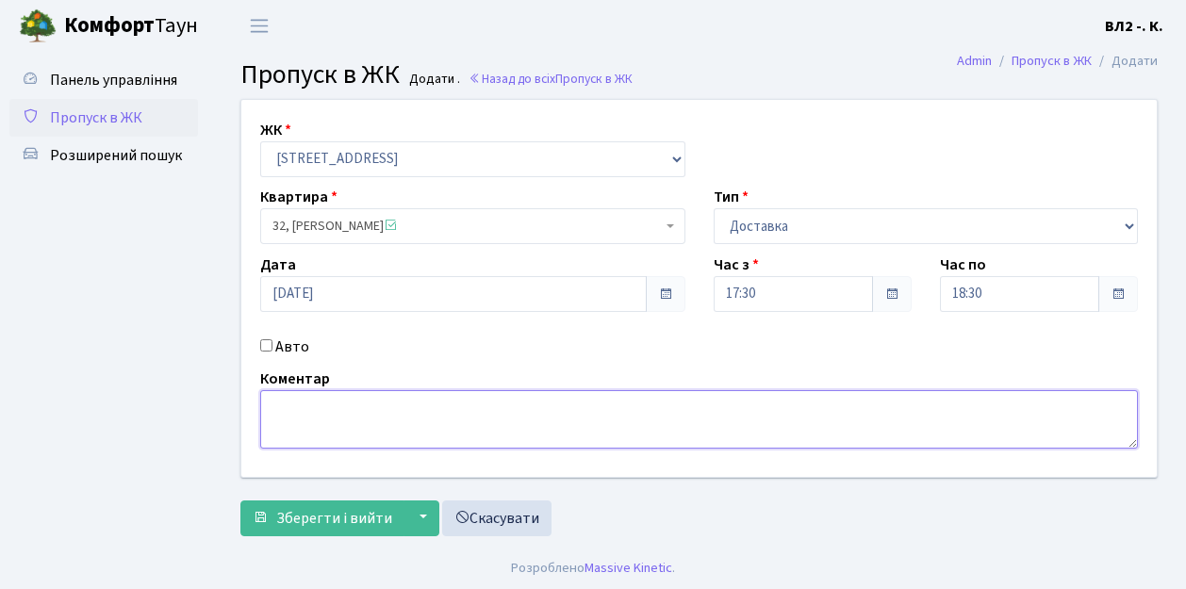
click at [294, 415] on textarea at bounding box center [699, 419] width 878 height 58
type textarea "D"
type textarea "Glovo"
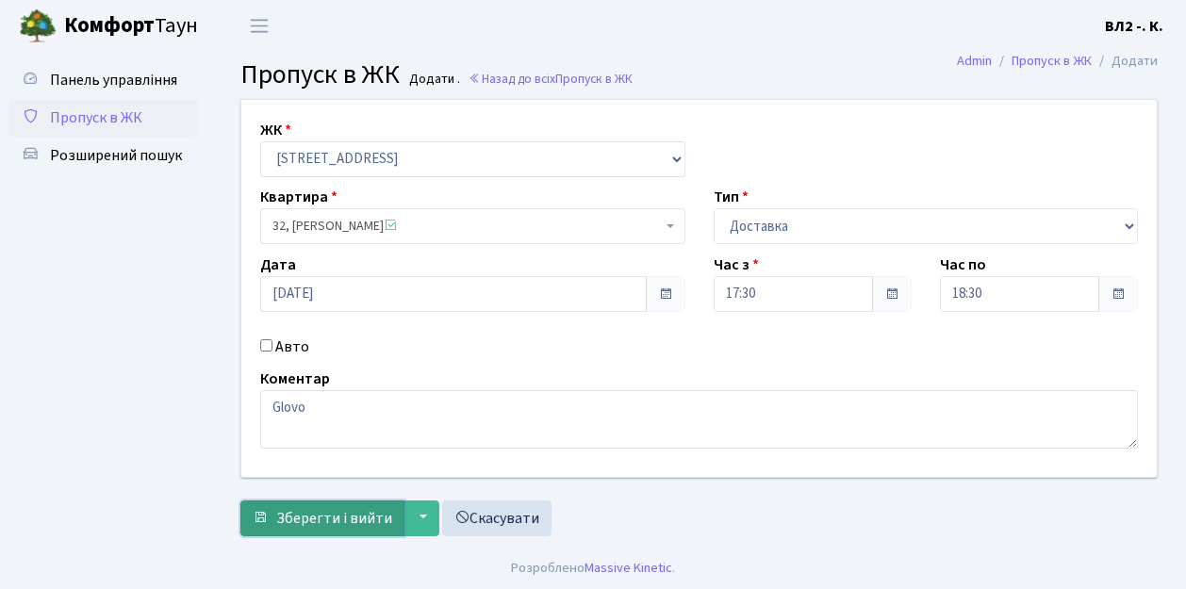
click at [324, 502] on button "Зберегти і вийти" at bounding box center [322, 519] width 164 height 36
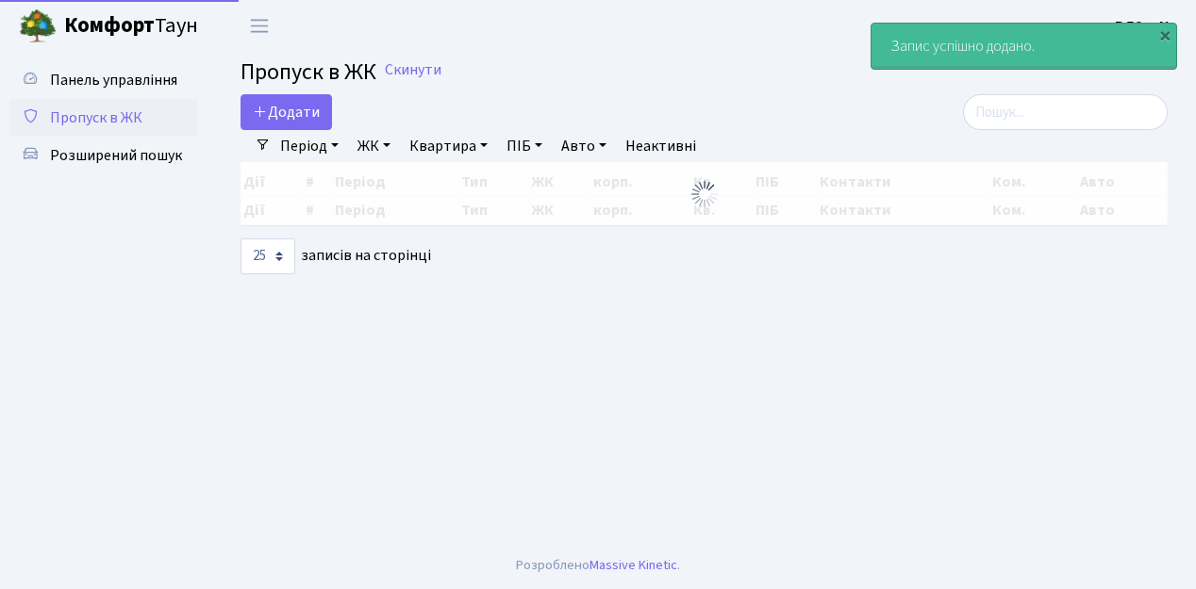
select select "25"
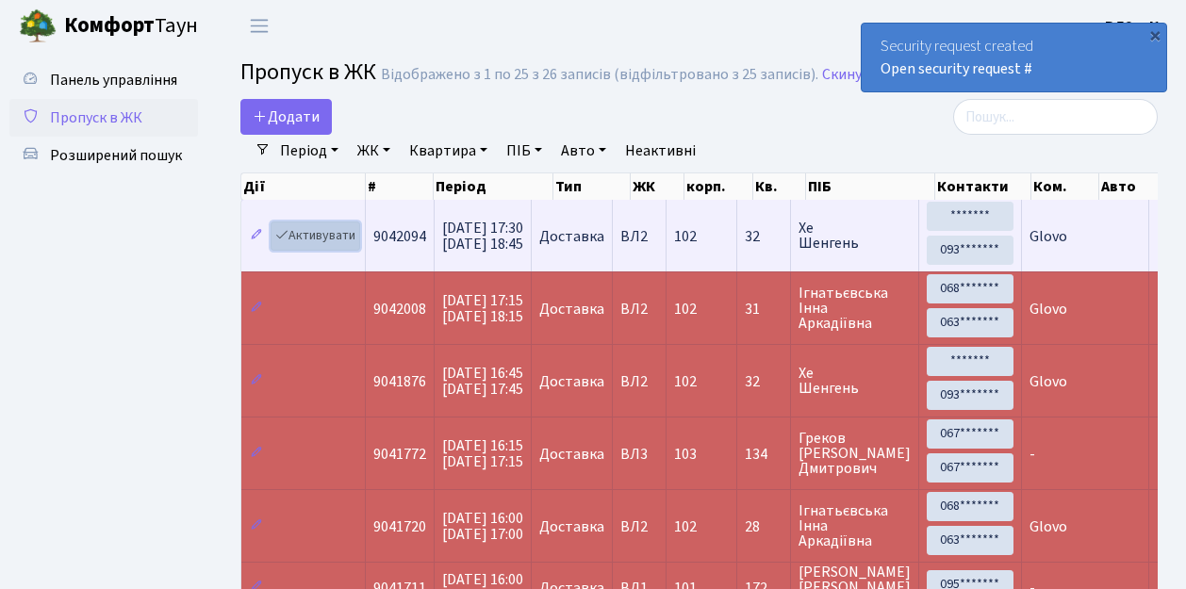
click at [320, 243] on link "Активувати" at bounding box center [316, 236] width 90 height 29
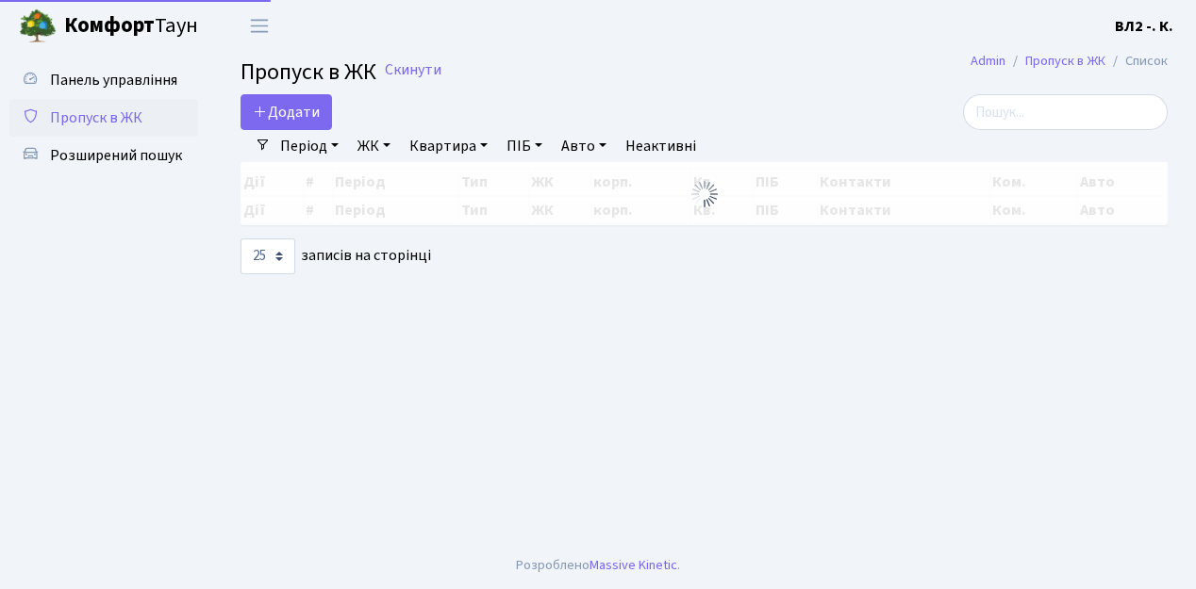
select select "25"
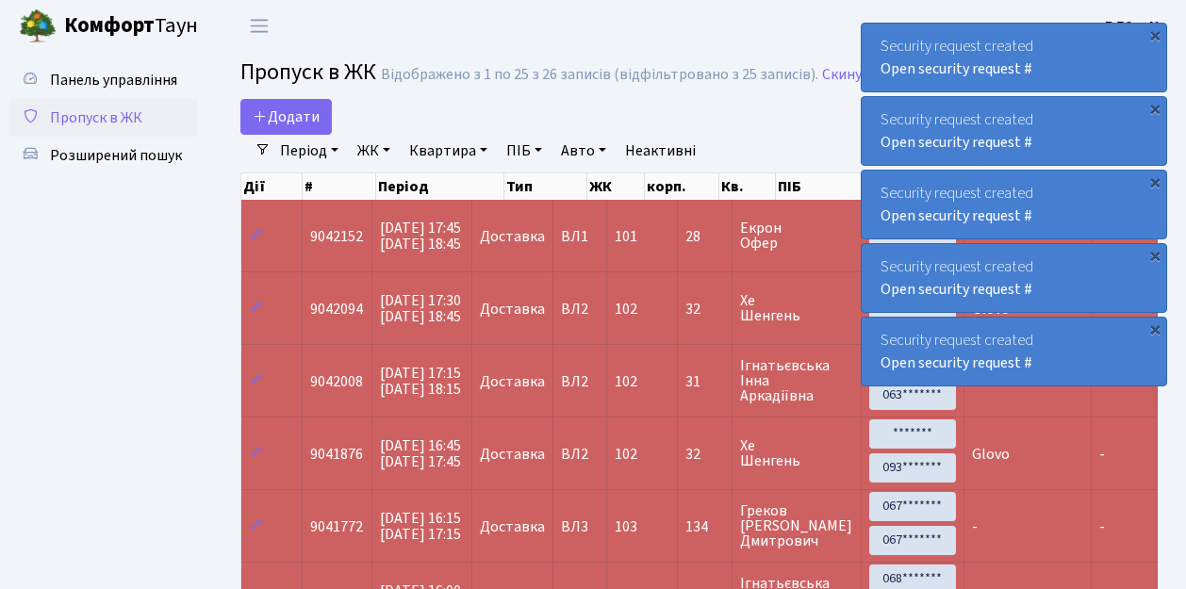
click at [114, 122] on span "Пропуск в ЖК" at bounding box center [96, 118] width 92 height 21
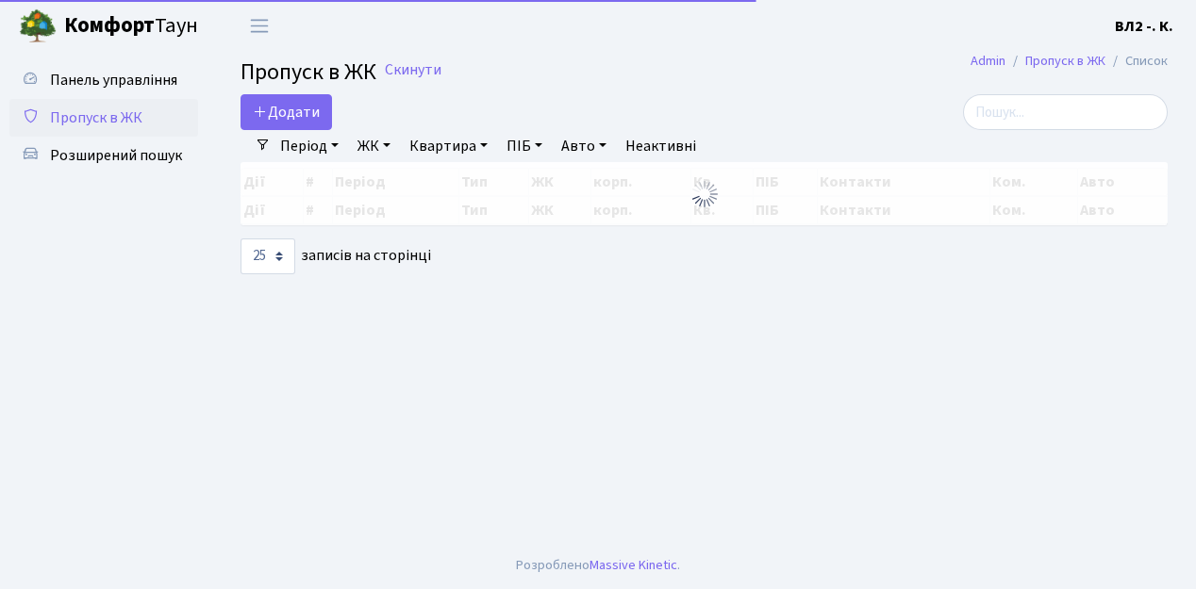
select select "25"
